Goal: Find specific page/section

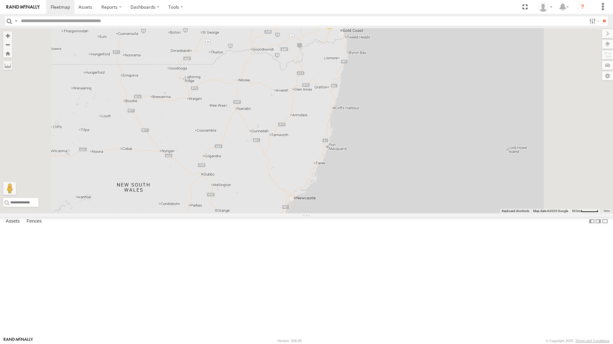
click at [0, 0] on div "[PERSON_NAME] - 347FB3 All Assets" at bounding box center [0, 0] width 0 height 0
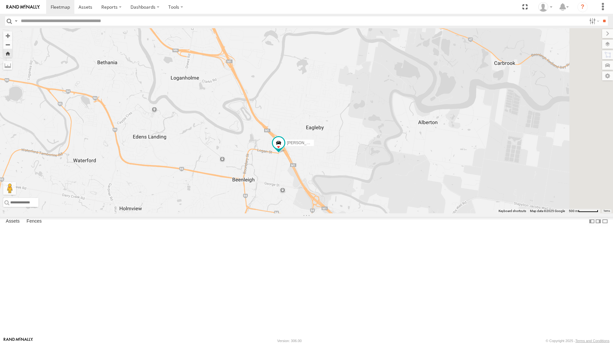
click at [455, 205] on div "[PERSON_NAME] - 347FB3" at bounding box center [306, 120] width 613 height 185
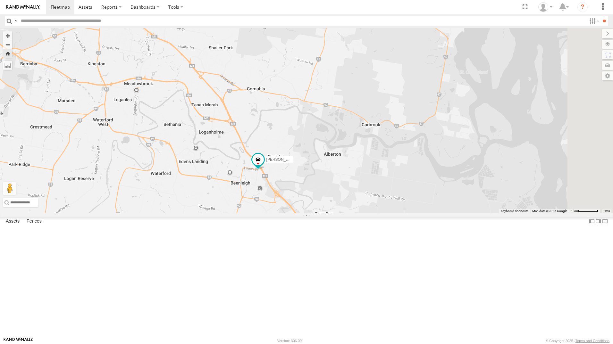
drag, startPoint x: 331, startPoint y: 196, endPoint x: 313, endPoint y: 209, distance: 22.4
click at [313, 209] on div "[PERSON_NAME] - 347FB3" at bounding box center [306, 120] width 613 height 185
click at [0, 0] on div "[PERSON_NAME] - 063 EB2" at bounding box center [0, 0] width 0 height 0
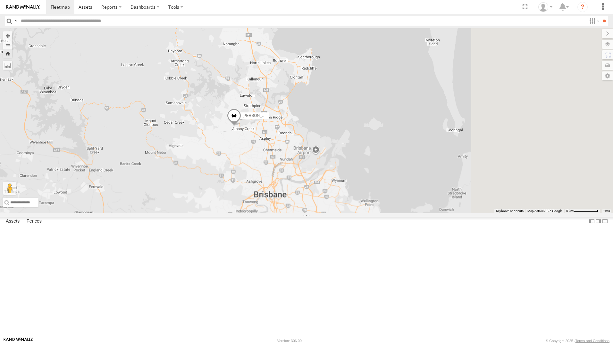
drag, startPoint x: 562, startPoint y: 263, endPoint x: 479, endPoint y: 235, distance: 87.9
click at [479, 213] on div "[PERSON_NAME] - 063 EB2" at bounding box center [306, 120] width 613 height 185
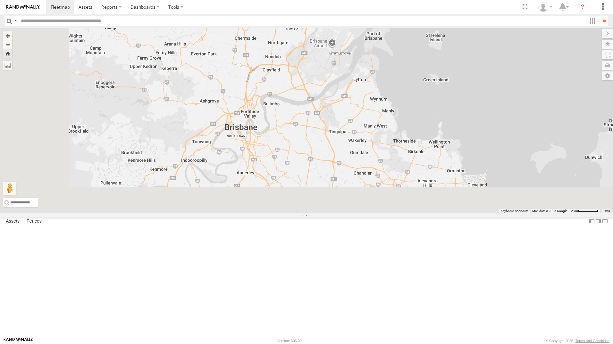
drag, startPoint x: 393, startPoint y: 226, endPoint x: 425, endPoint y: 102, distance: 128.4
click at [447, 123] on div "[PERSON_NAME] - 063 EB2" at bounding box center [306, 120] width 613 height 185
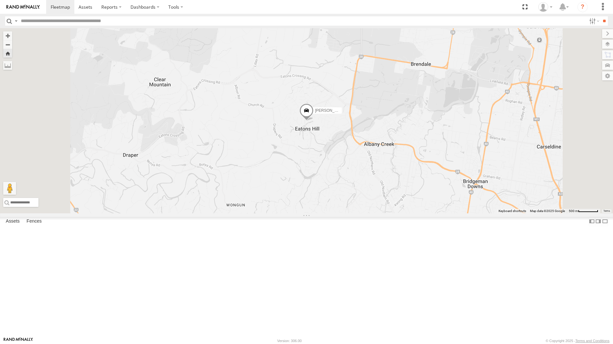
click at [0, 0] on div "Jack - 348FB3" at bounding box center [0, 0] width 0 height 0
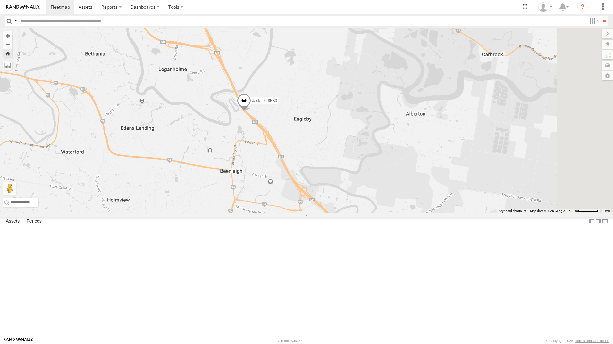
drag, startPoint x: 431, startPoint y: 247, endPoint x: 369, endPoint y: 214, distance: 70.4
click at [369, 213] on div "Jack - 348FB3" at bounding box center [306, 120] width 613 height 185
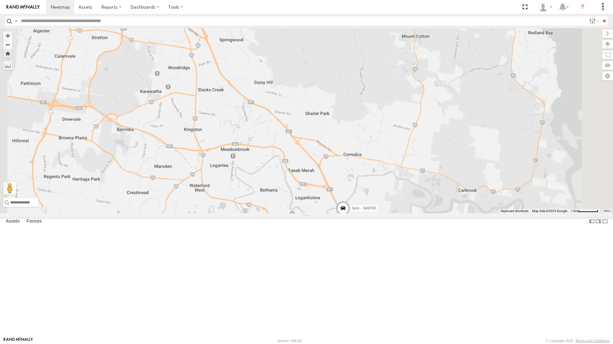
drag, startPoint x: 366, startPoint y: 169, endPoint x: 375, endPoint y: 259, distance: 90.5
click at [375, 213] on div "Jack - 348FB3" at bounding box center [306, 120] width 613 height 185
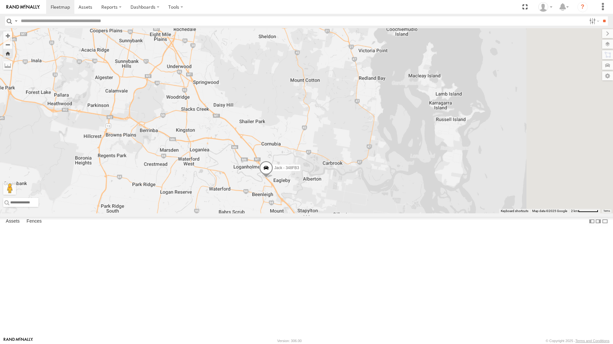
drag, startPoint x: 614, startPoint y: 168, endPoint x: 551, endPoint y: 149, distance: 65.2
click at [551, 149] on div "Jack - 348FB3" at bounding box center [306, 120] width 613 height 185
